Goal: Find specific page/section: Find specific page/section

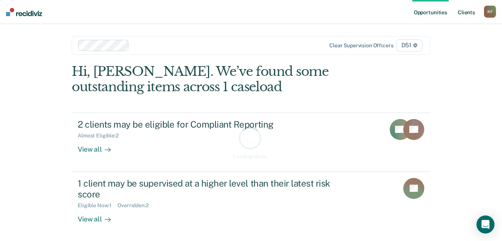
click at [470, 12] on link "Client s" at bounding box center [466, 12] width 20 height 24
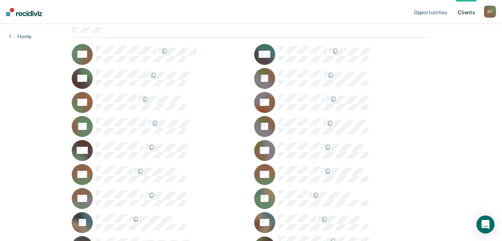
scroll to position [75, 0]
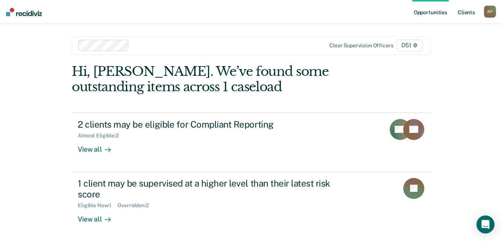
click at [470, 13] on link "Client s" at bounding box center [466, 12] width 20 height 24
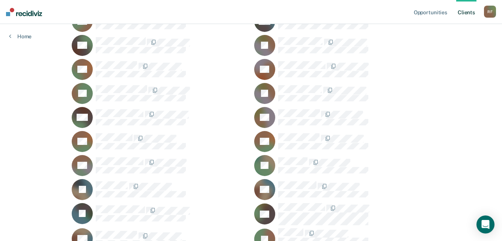
scroll to position [113, 0]
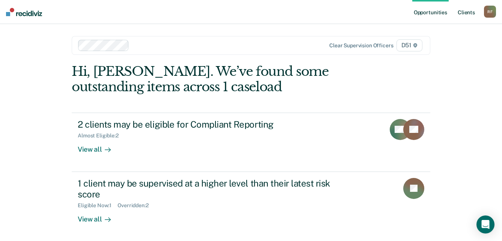
click at [465, 12] on link "Client s" at bounding box center [466, 12] width 20 height 24
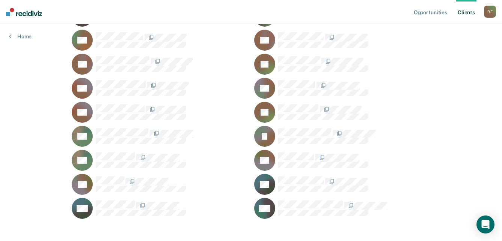
scroll to position [860, 0]
